Goal: Navigation & Orientation: Find specific page/section

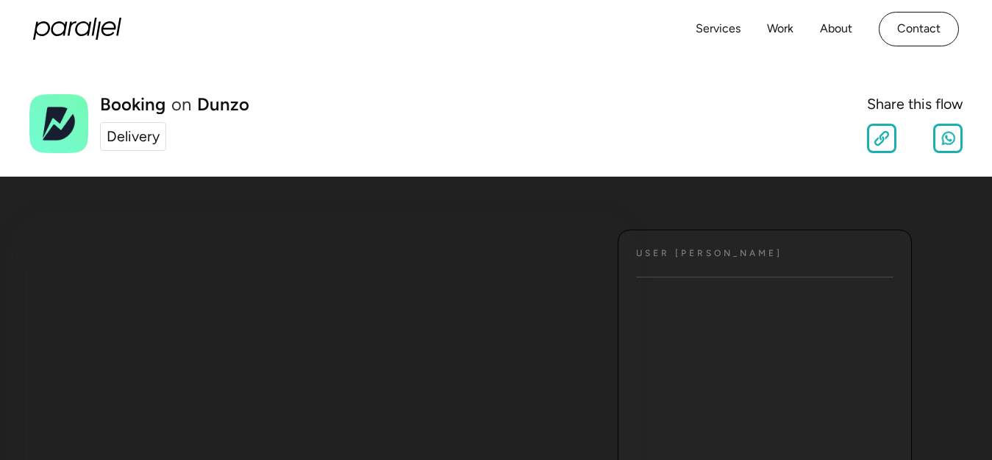
click at [153, 132] on div "Delivery" at bounding box center [133, 137] width 53 height 22
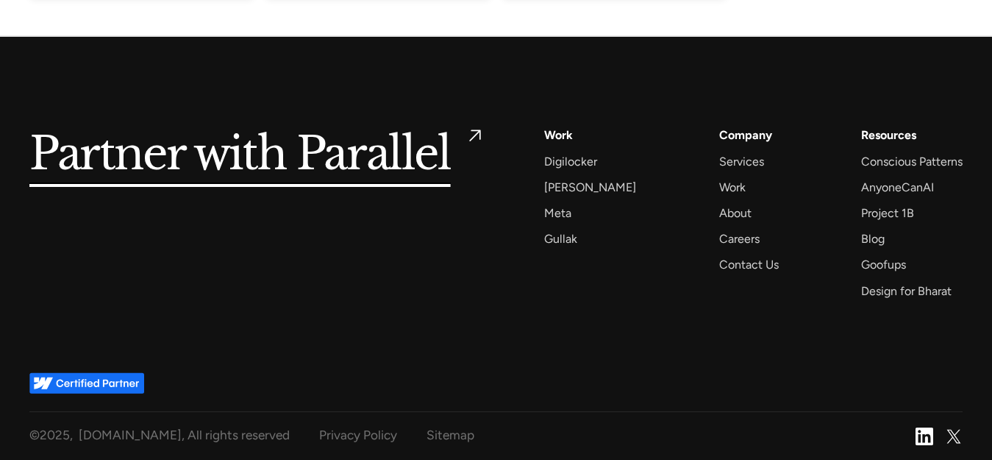
scroll to position [1887, 0]
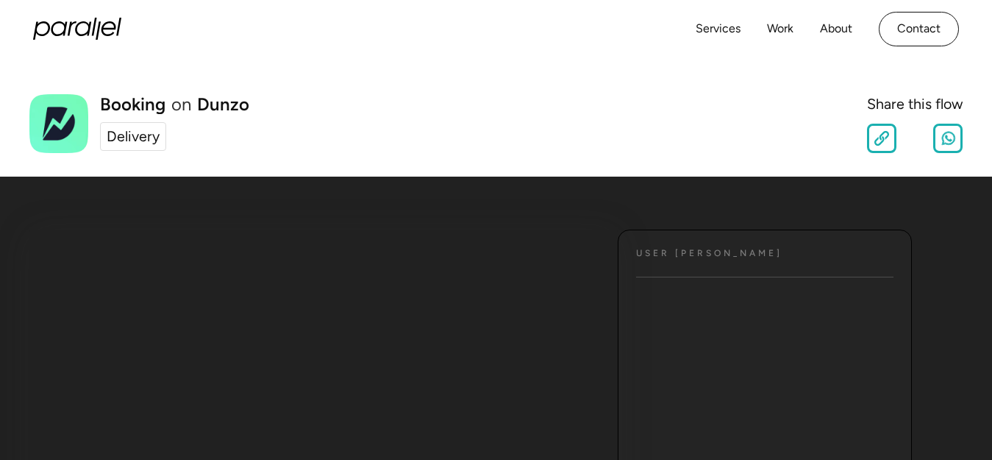
click at [148, 137] on div "Delivery" at bounding box center [133, 137] width 53 height 22
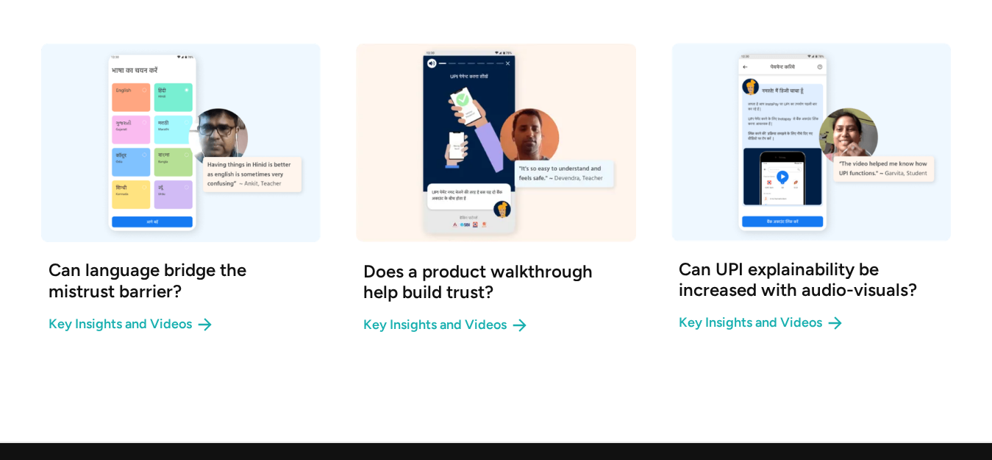
scroll to position [1544, 0]
